Goal: Information Seeking & Learning: Check status

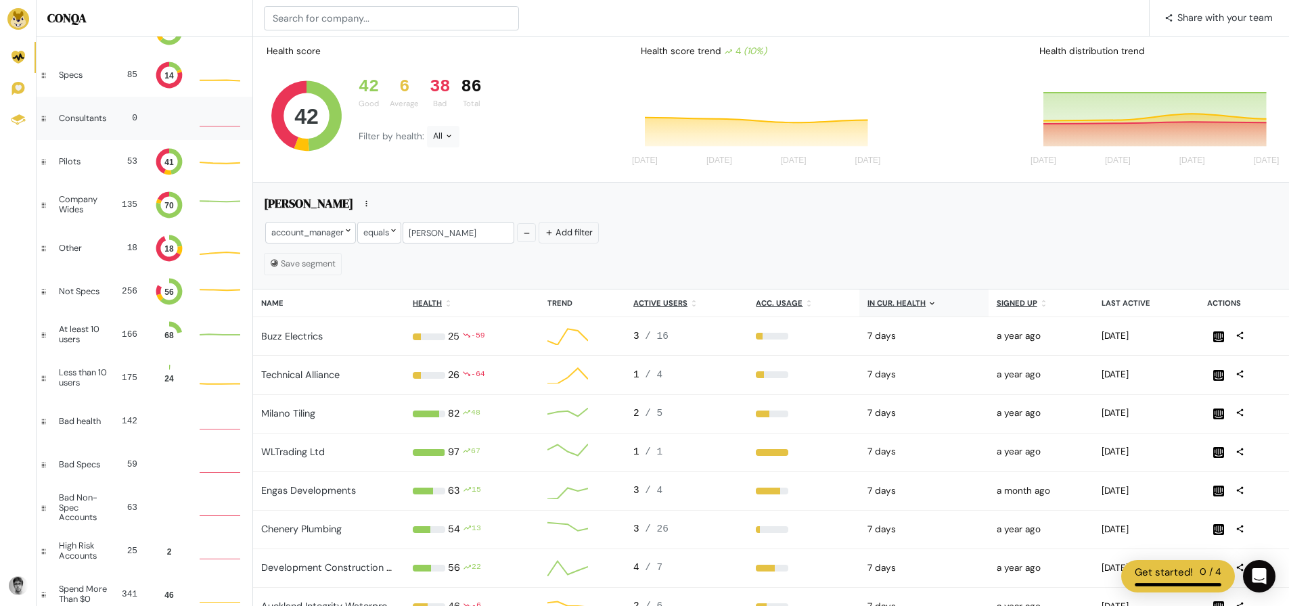
scroll to position [474, 0]
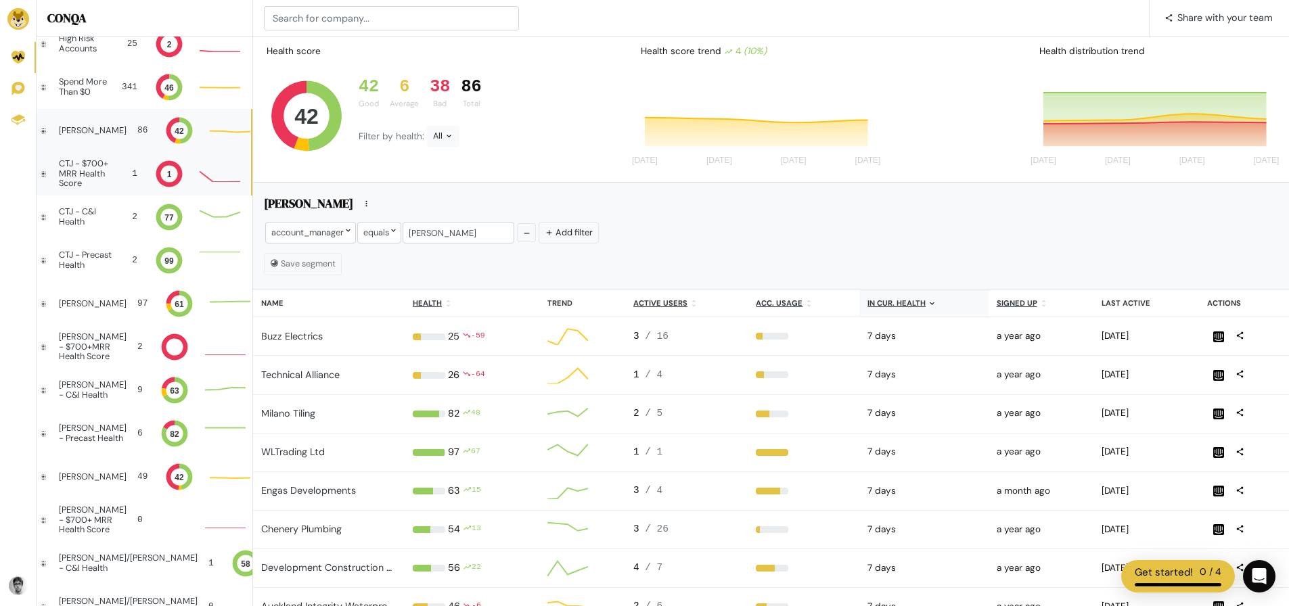
click at [87, 183] on div "CTJ - $700+ MRR Health Score" at bounding box center [88, 173] width 58 height 29
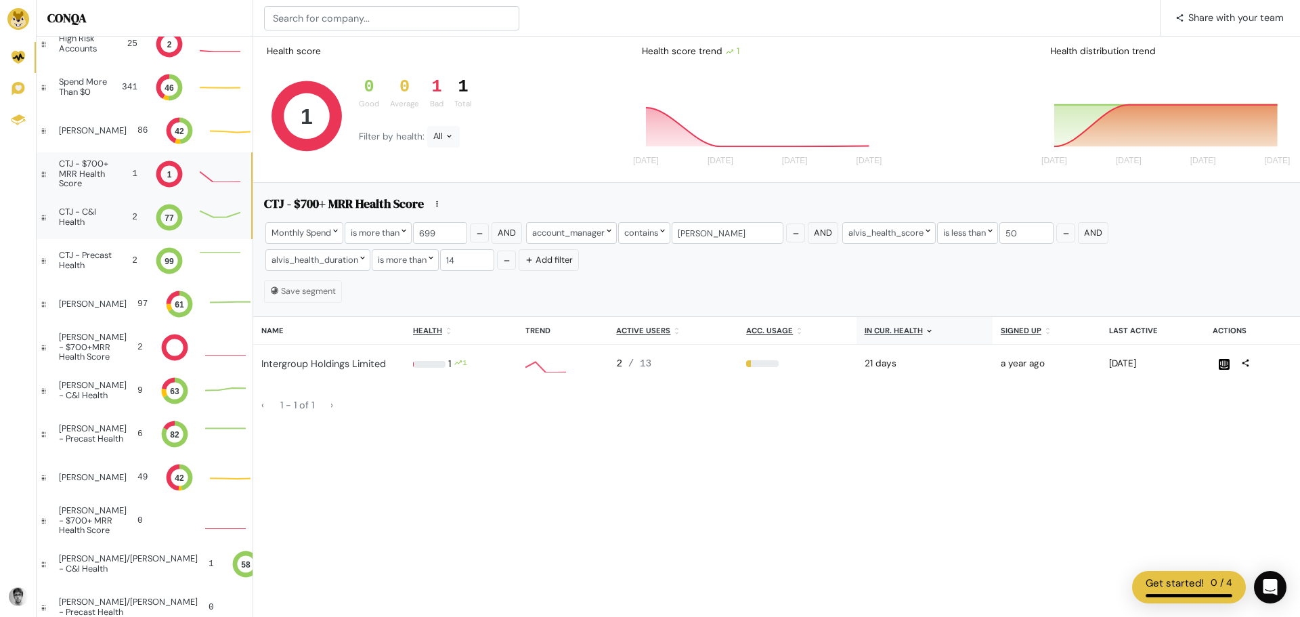
click at [109, 219] on div "CTJ - C&I Health 2 77" at bounding box center [144, 217] width 215 height 43
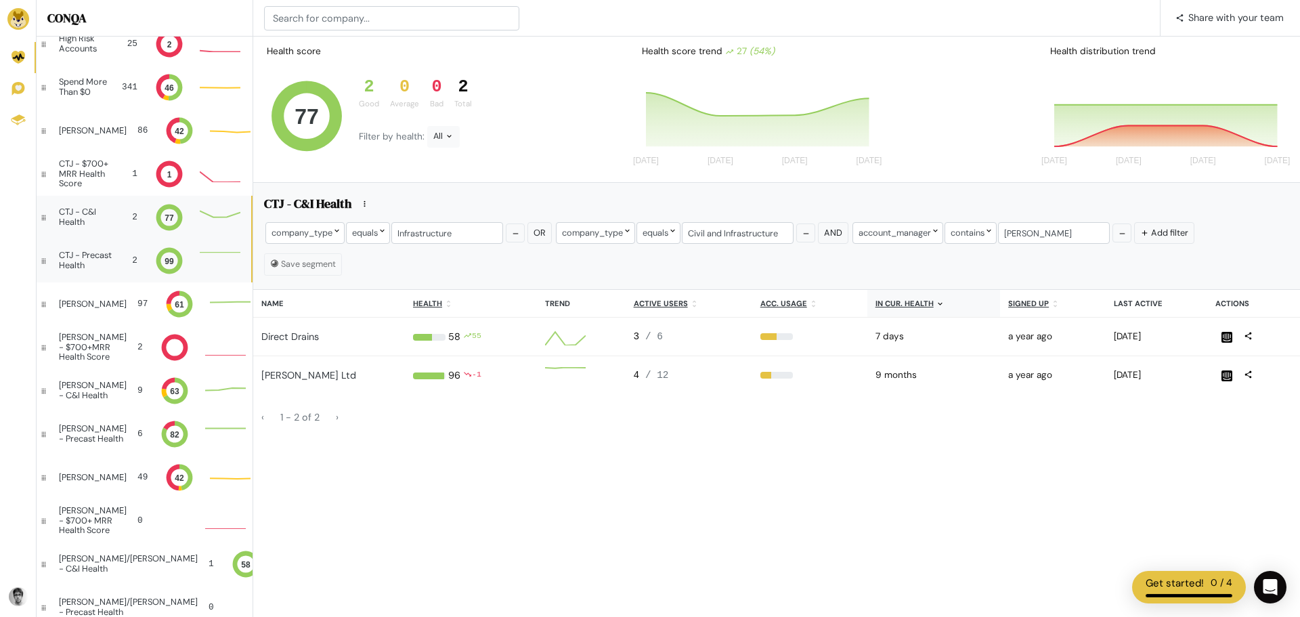
click at [120, 271] on div "CTJ - Precast Health 2 99 Good: 2 Good: 2 Good: 2" at bounding box center [144, 260] width 215 height 43
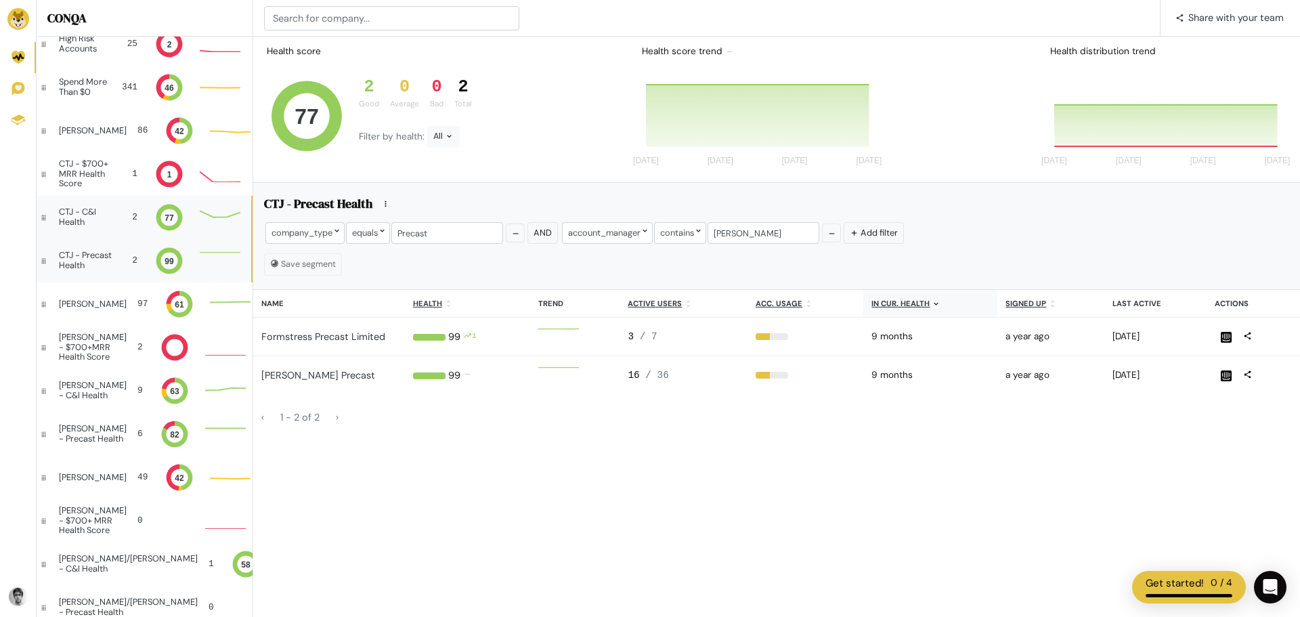
click at [96, 210] on div "CTJ - C&I Health" at bounding box center [84, 217] width 51 height 20
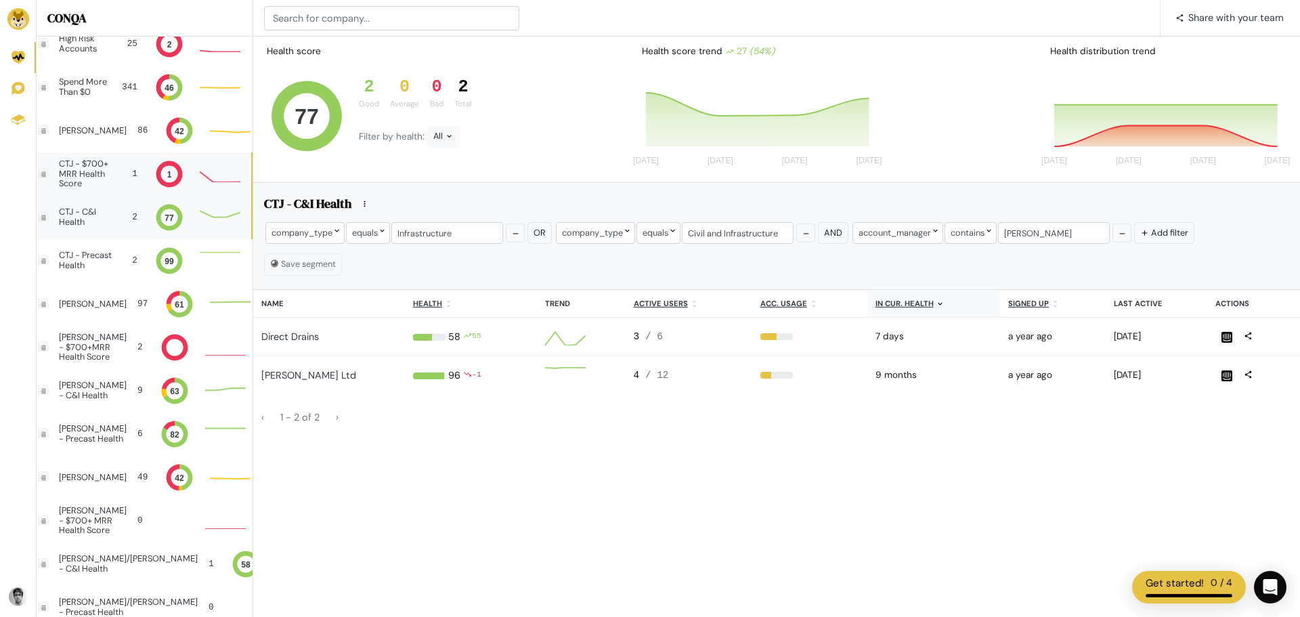
click at [102, 169] on div "CTJ - $700+ MRR Health Score" at bounding box center [88, 173] width 58 height 29
